Goal: Information Seeking & Learning: Find specific fact

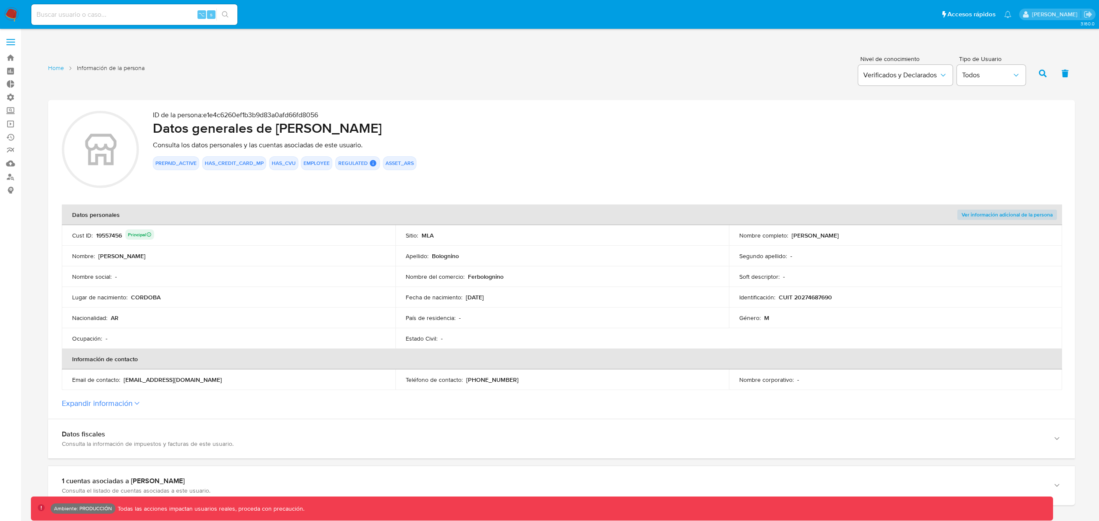
scroll to position [990, 0]
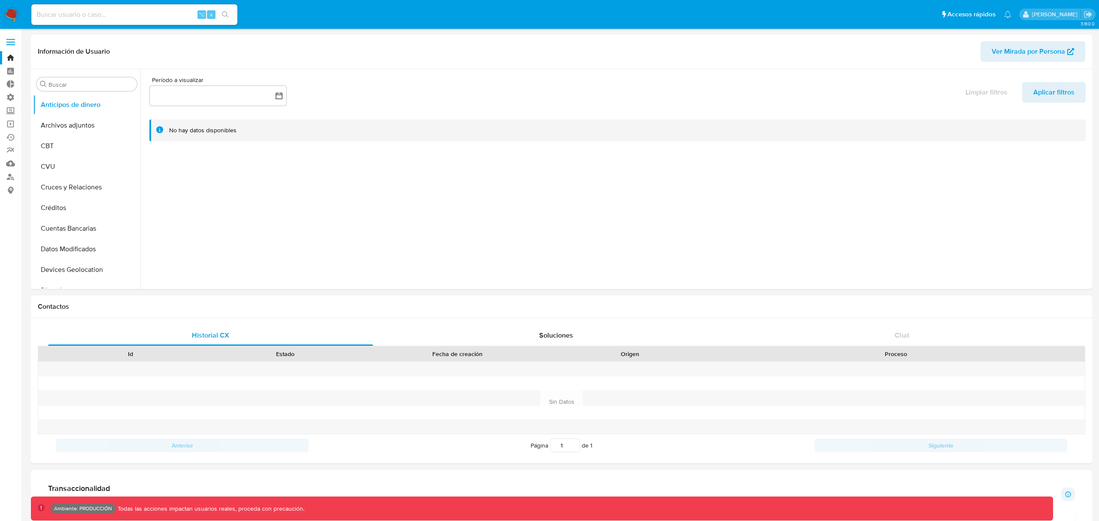
select select "10"
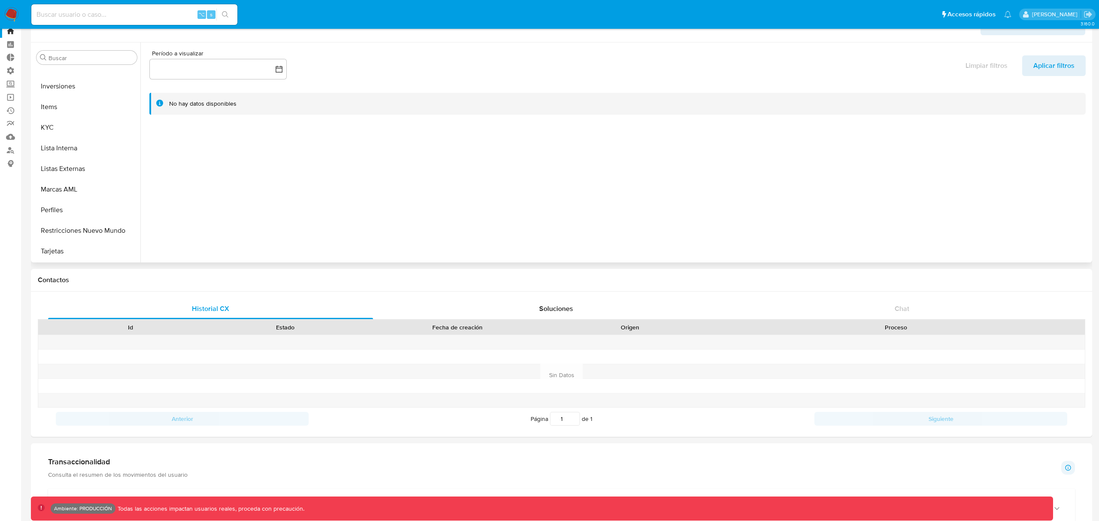
scroll to position [27, 0]
click at [62, 210] on button "Perfiles" at bounding box center [83, 209] width 100 height 21
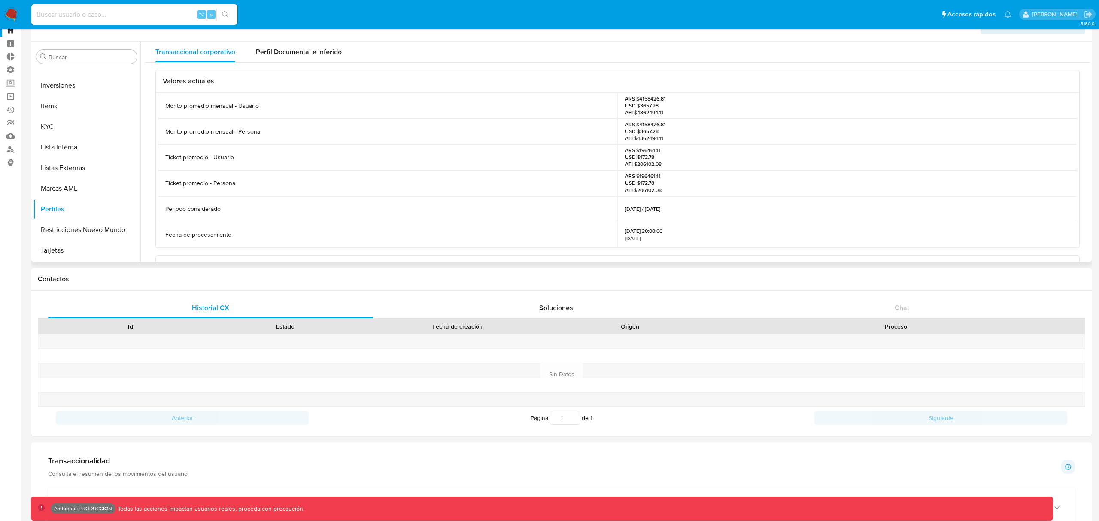
scroll to position [0, 0]
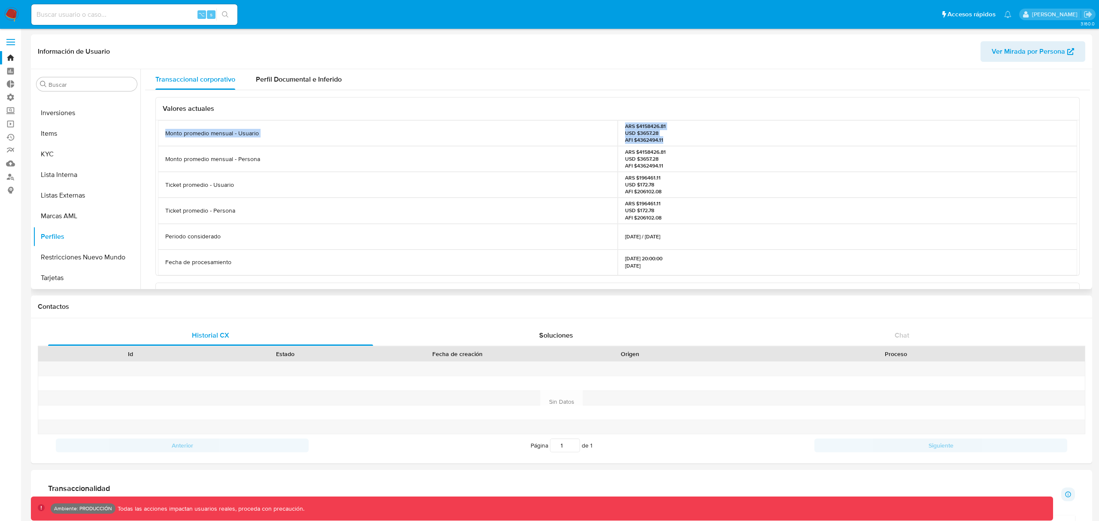
drag, startPoint x: 166, startPoint y: 133, endPoint x: 716, endPoint y: 138, distance: 550.3
click at [716, 138] on div "Monto promedio mensual - Usuario ARS $4158426.81 USD $3657.28 AFI $4362494.11" at bounding box center [617, 133] width 919 height 26
click at [698, 164] on div "ARS $4158426.81 USD $3657.28 AFI $4362494.11" at bounding box center [848, 159] width 460 height 26
drag, startPoint x: 677, startPoint y: 168, endPoint x: 165, endPoint y: 130, distance: 513.8
click at [165, 131] on div "Monto promedio mensual - Usuario ARS $4158426.81 USD $3657.28 AFI $4362494.11 M…" at bounding box center [617, 197] width 919 height 155
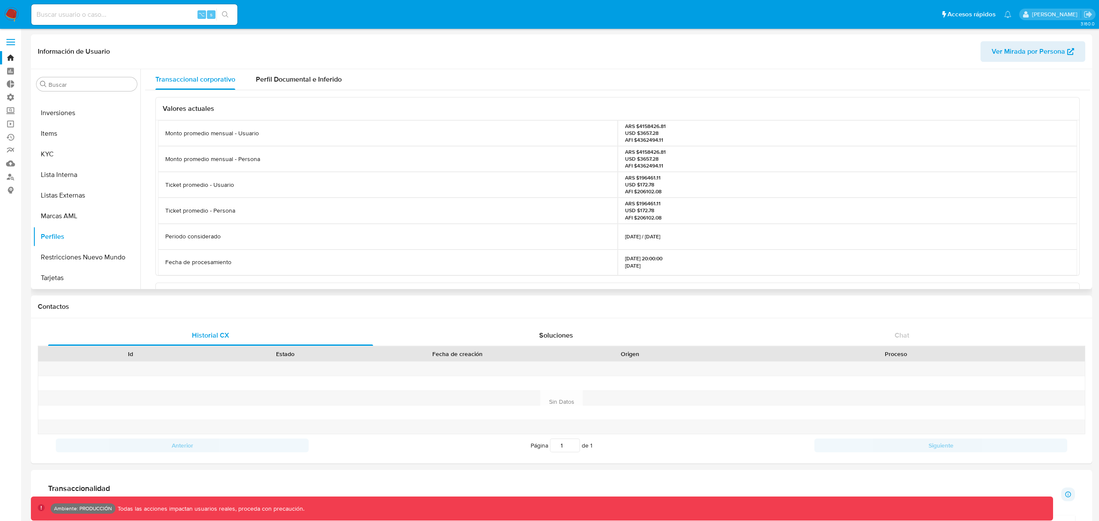
click at [218, 155] on p "Monto promedio mensual - Persona" at bounding box center [212, 159] width 95 height 8
drag, startPoint x: 174, startPoint y: 161, endPoint x: 700, endPoint y: 167, distance: 526.2
click at [700, 167] on div "Monto promedio mensual - Persona ARS $4158426.81 USD $3657.28 AFI $4362494.11" at bounding box center [617, 159] width 919 height 26
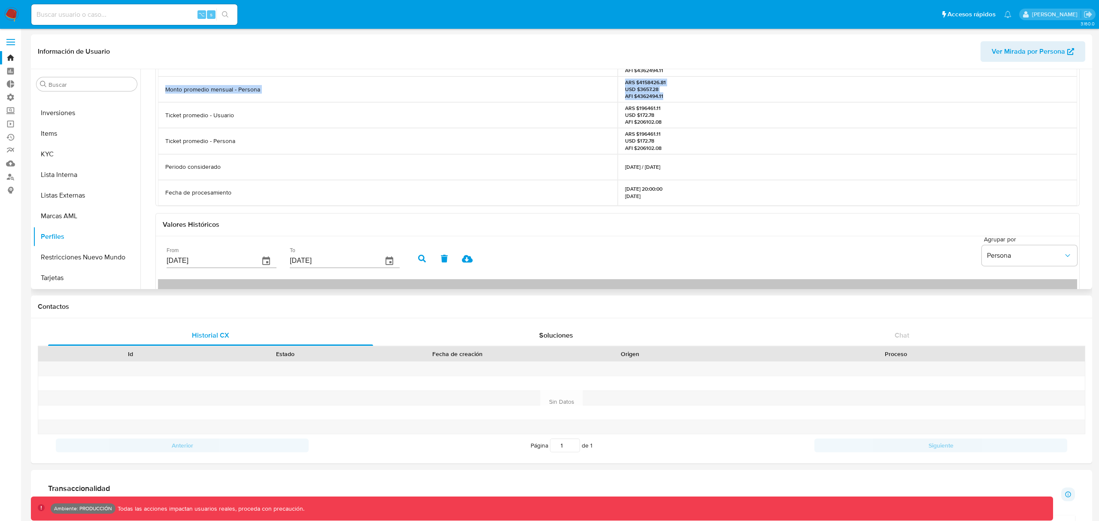
scroll to position [24, 0]
